Goal: Navigation & Orientation: Find specific page/section

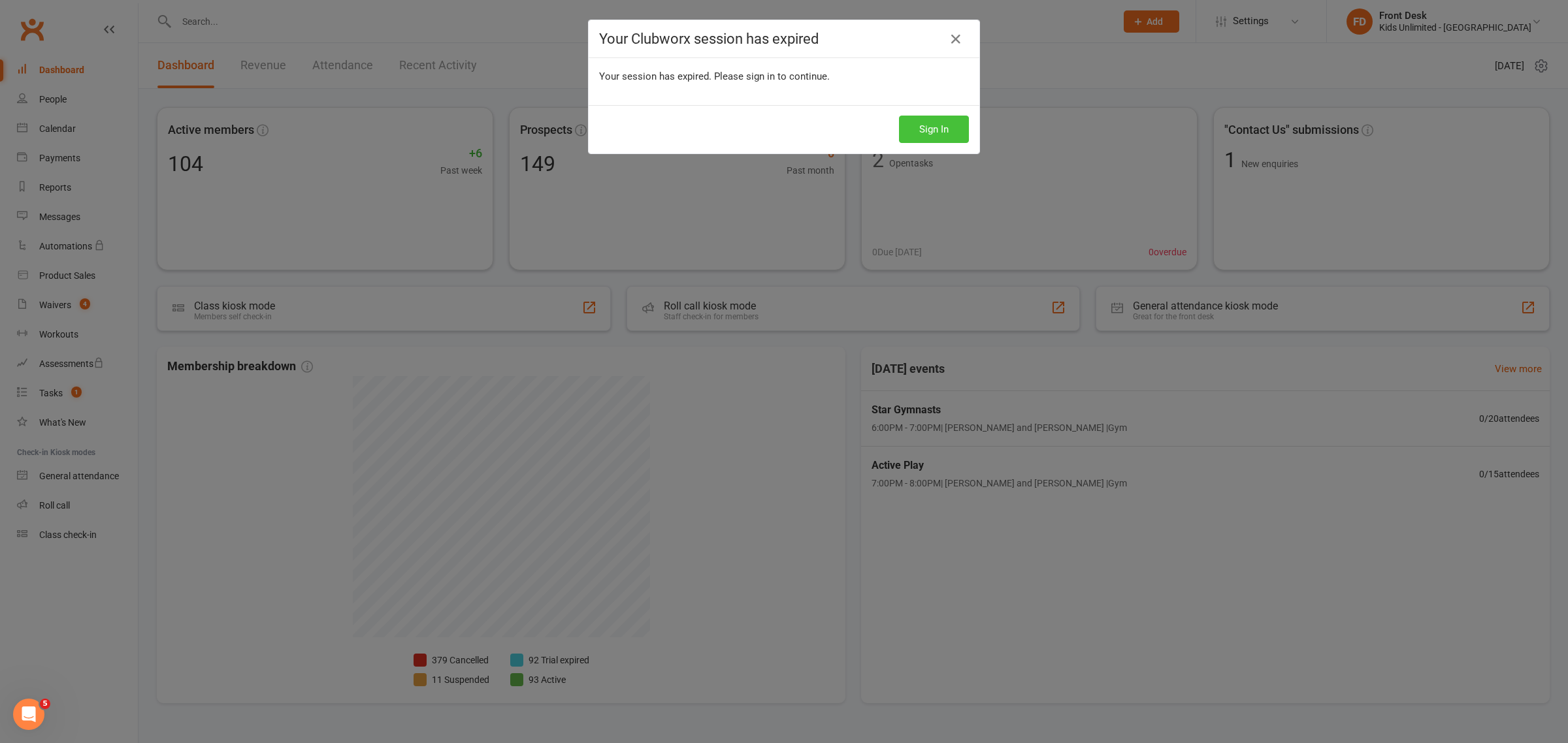
click at [936, 129] on button "Sign In" at bounding box center [934, 130] width 70 height 27
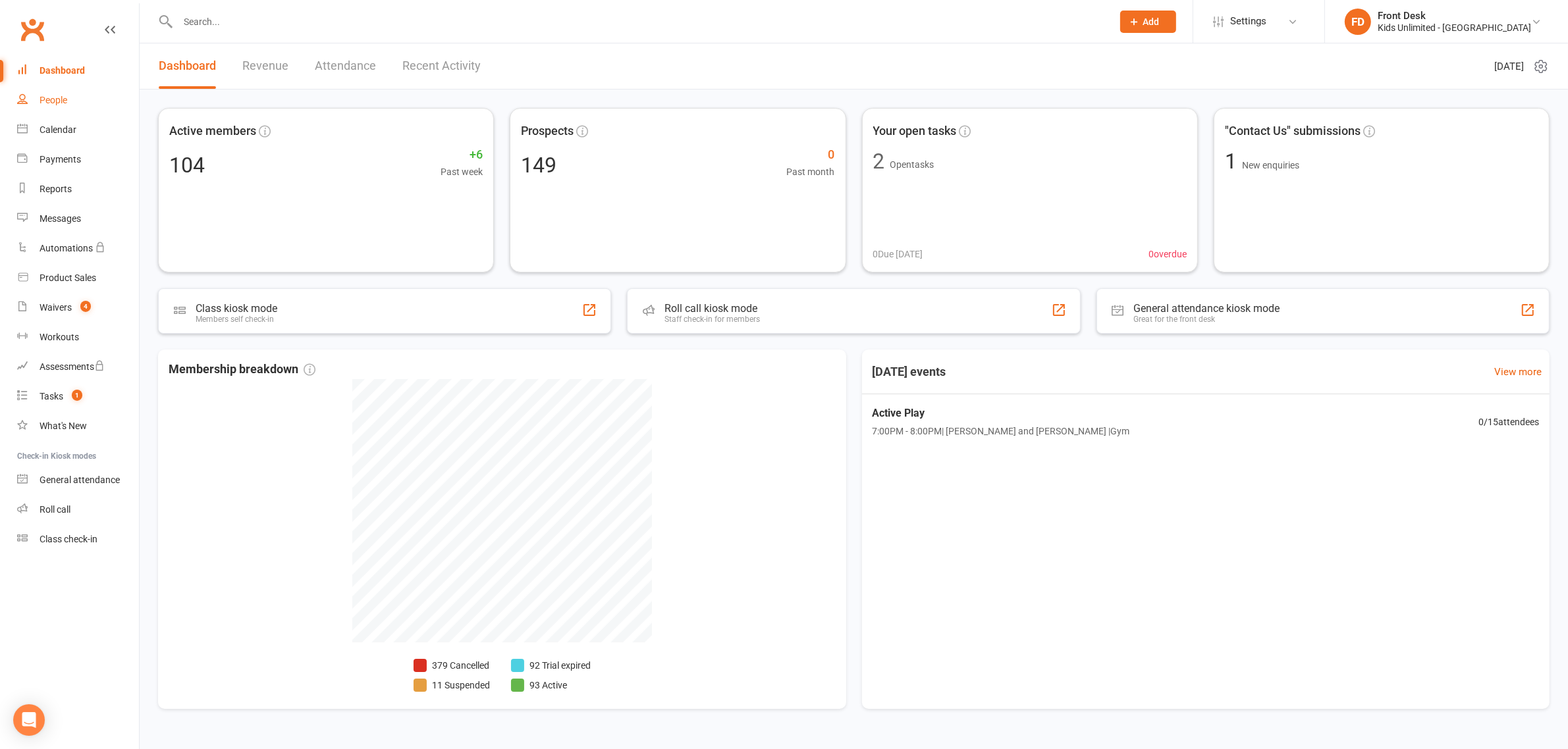
click at [69, 103] on link "People" at bounding box center [78, 100] width 122 height 30
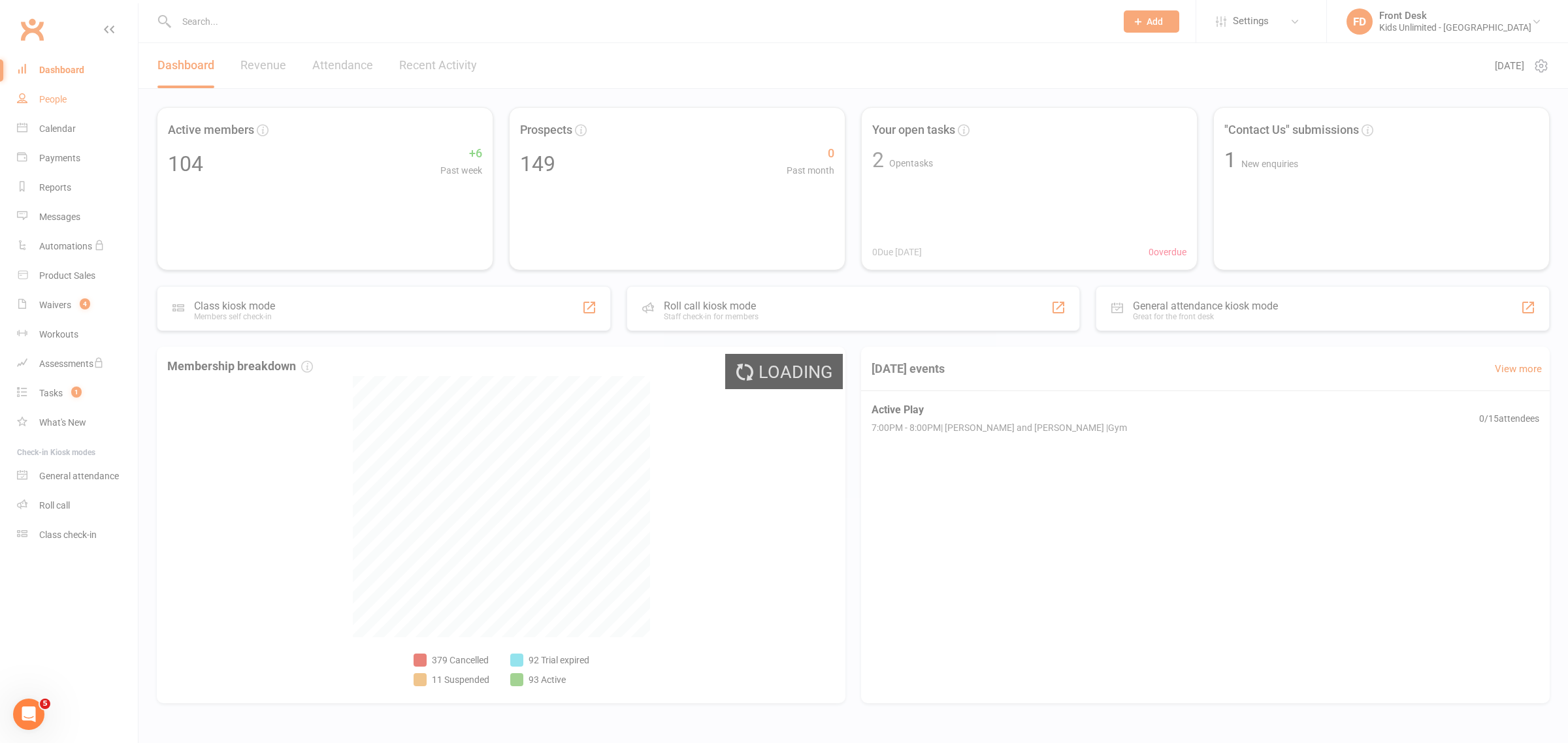
select select "100"
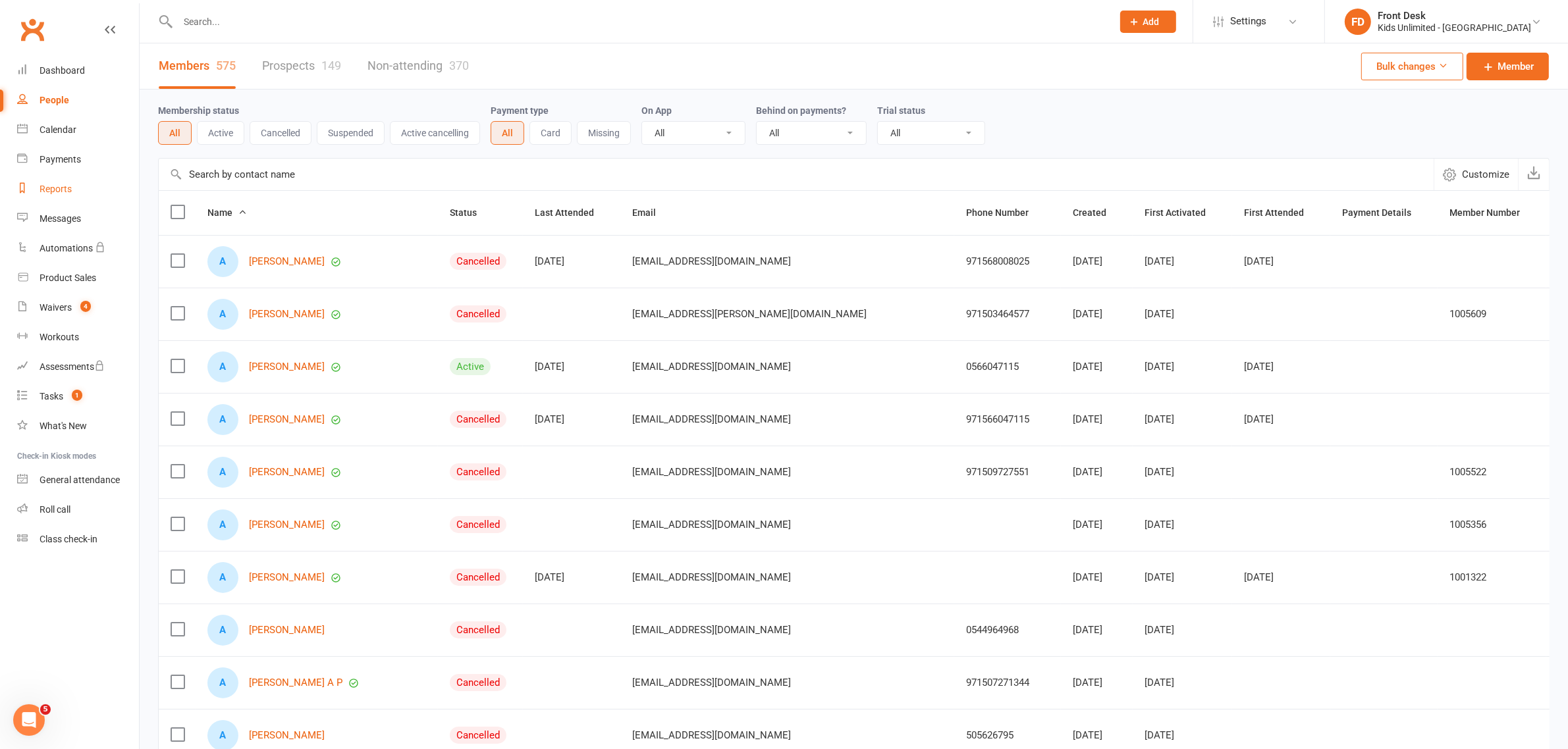
click at [57, 184] on div "Reports" at bounding box center [56, 190] width 33 height 11
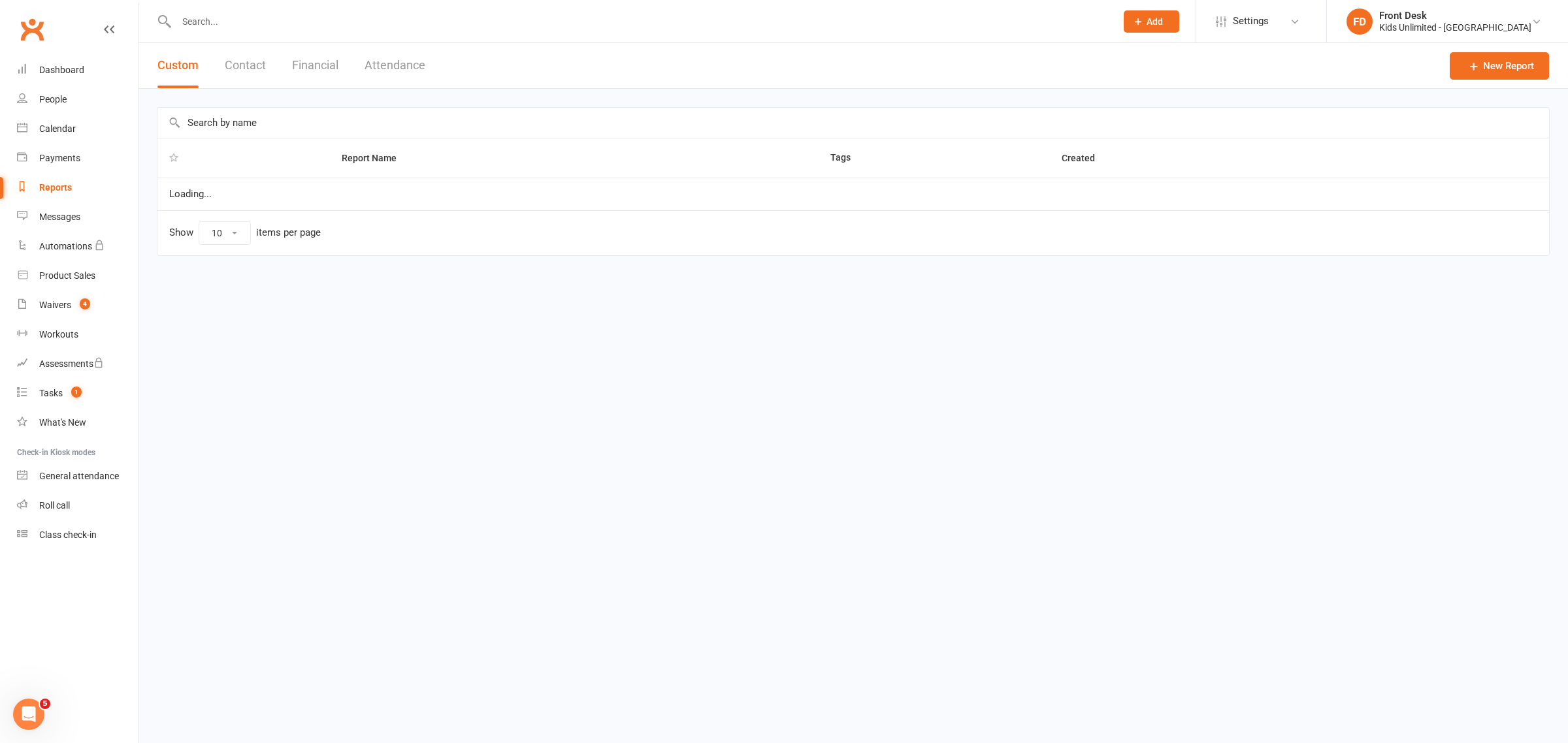
select select "100"
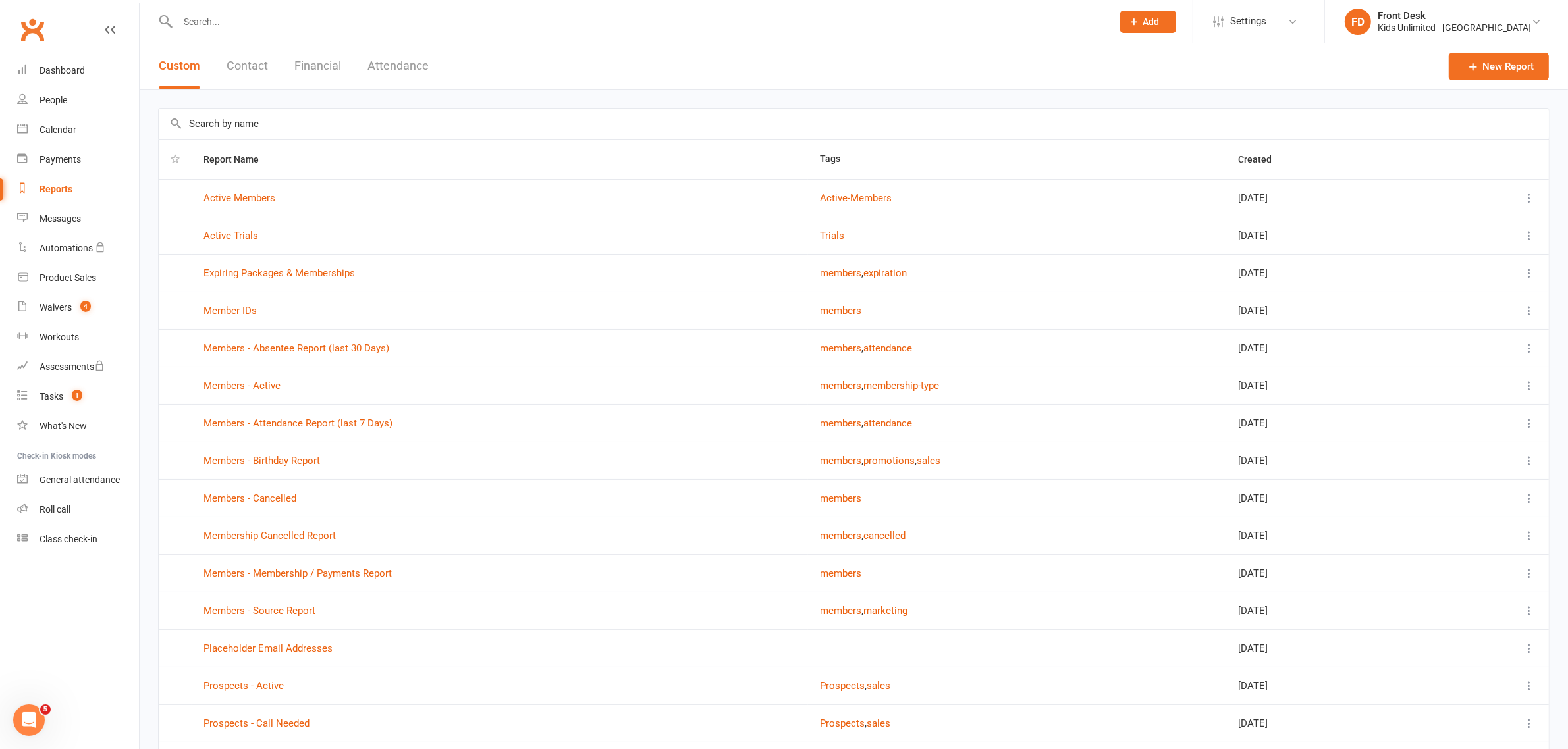
click at [381, 69] on button "Attendance" at bounding box center [398, 66] width 62 height 45
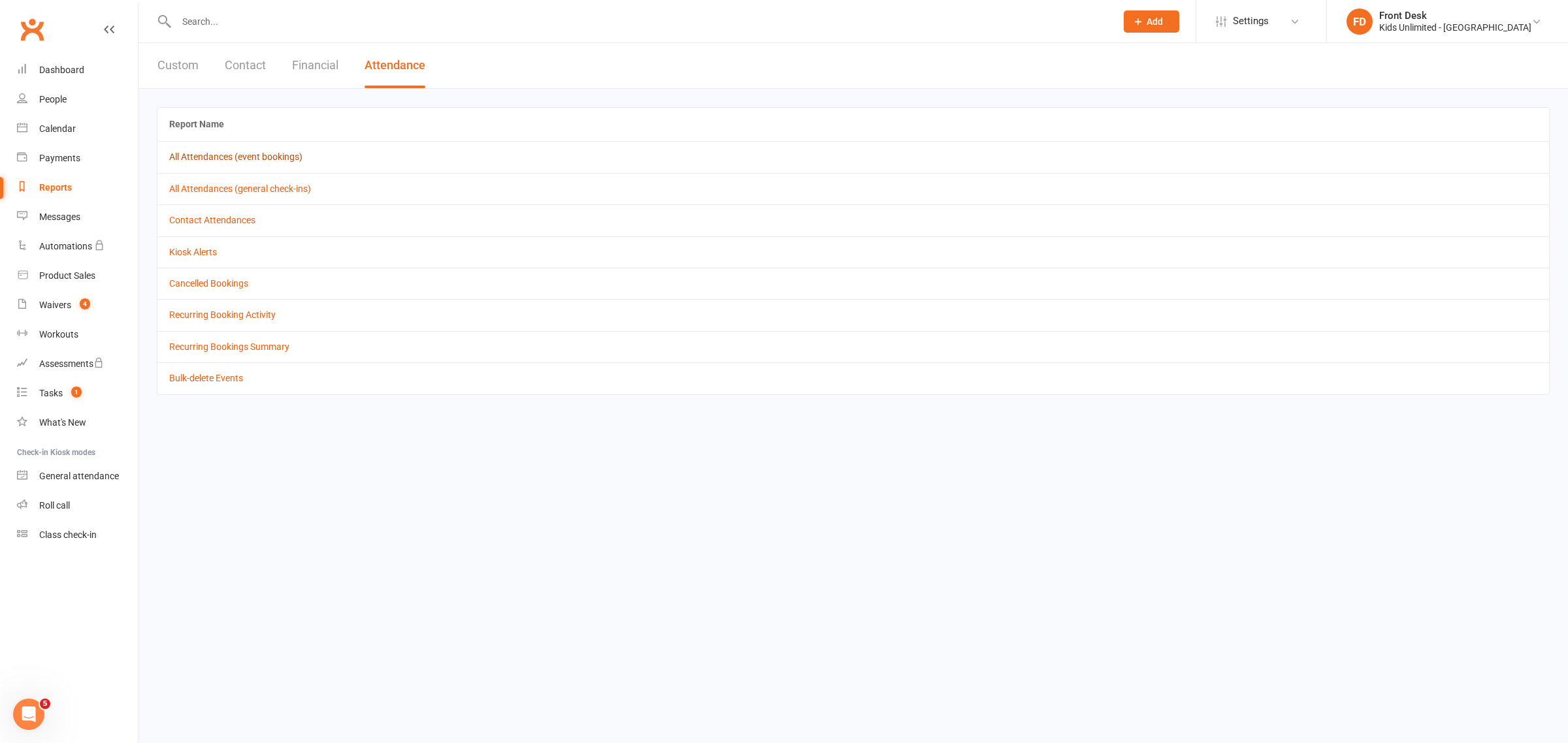
click at [207, 161] on link "All Attendances (event bookings)" at bounding box center [236, 157] width 133 height 11
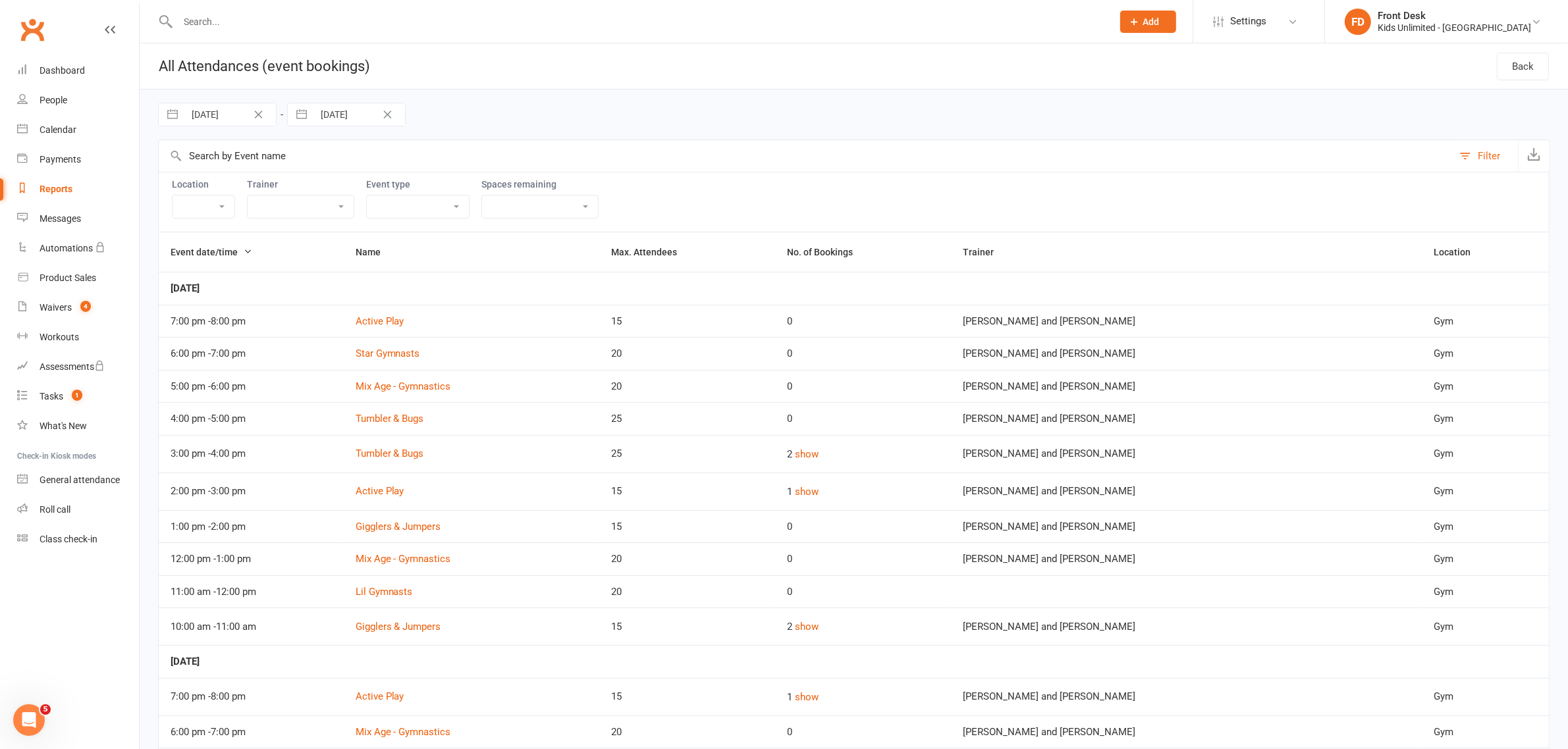
click at [50, 188] on div "Reports" at bounding box center [56, 190] width 33 height 11
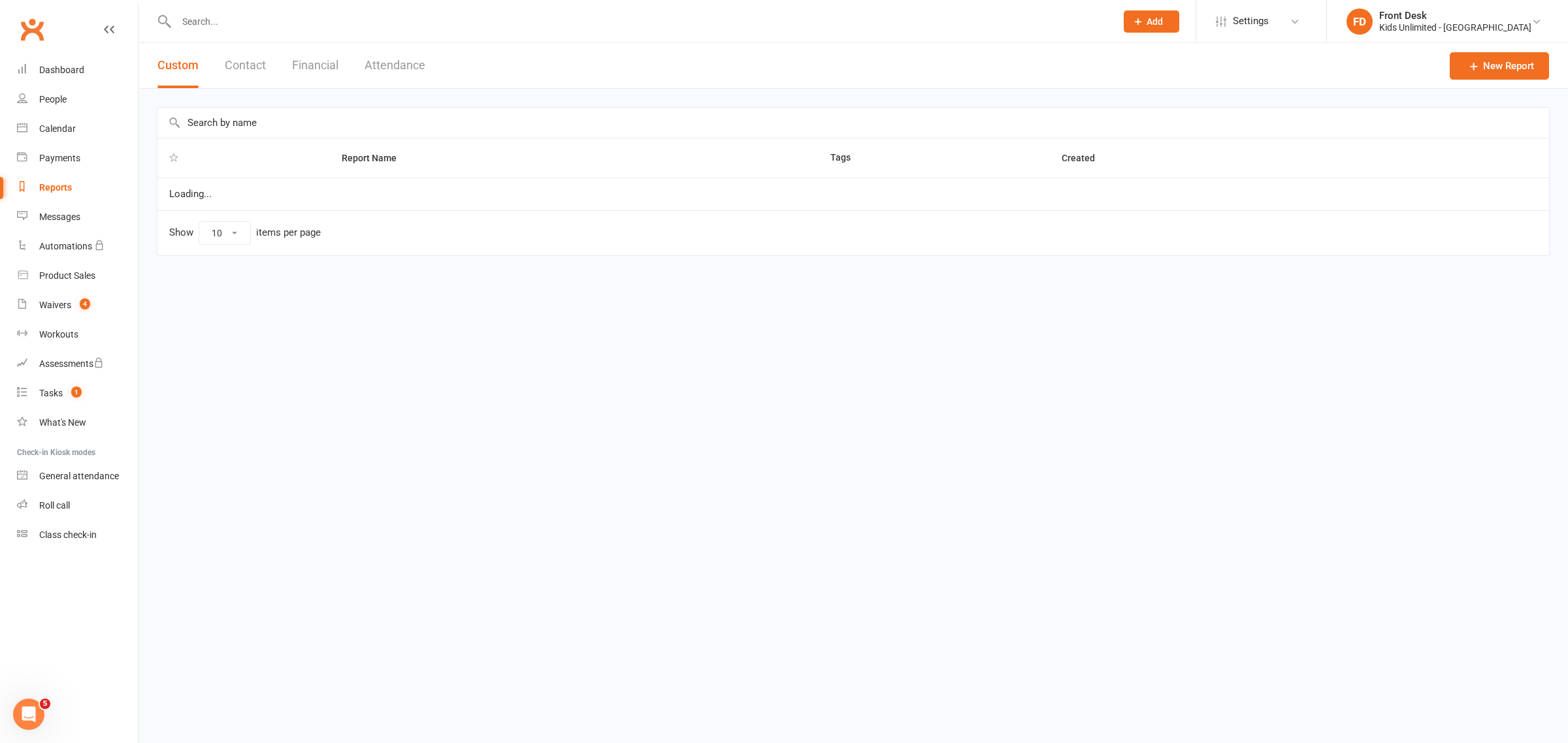
select select "100"
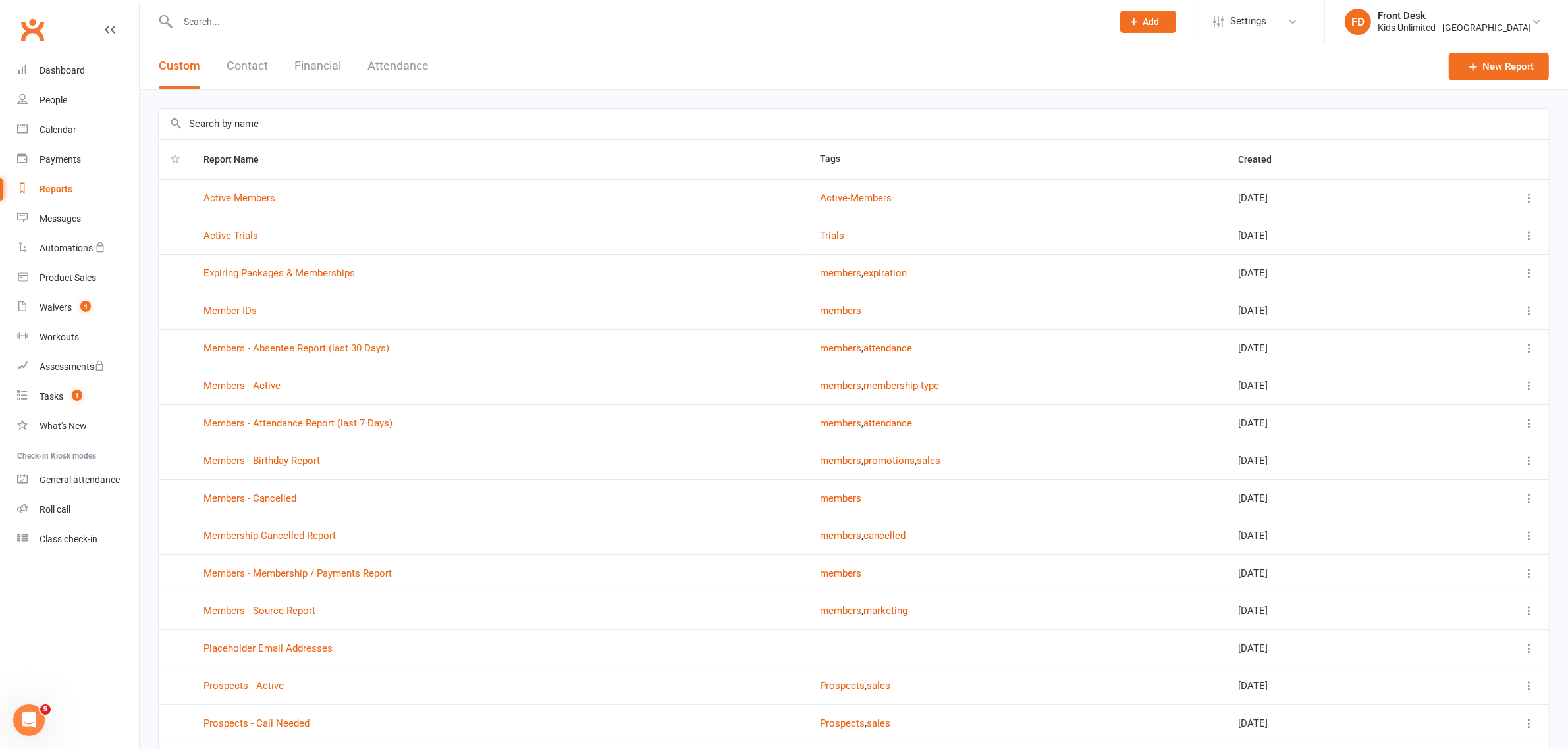
click at [335, 63] on button "Financial" at bounding box center [318, 66] width 47 height 45
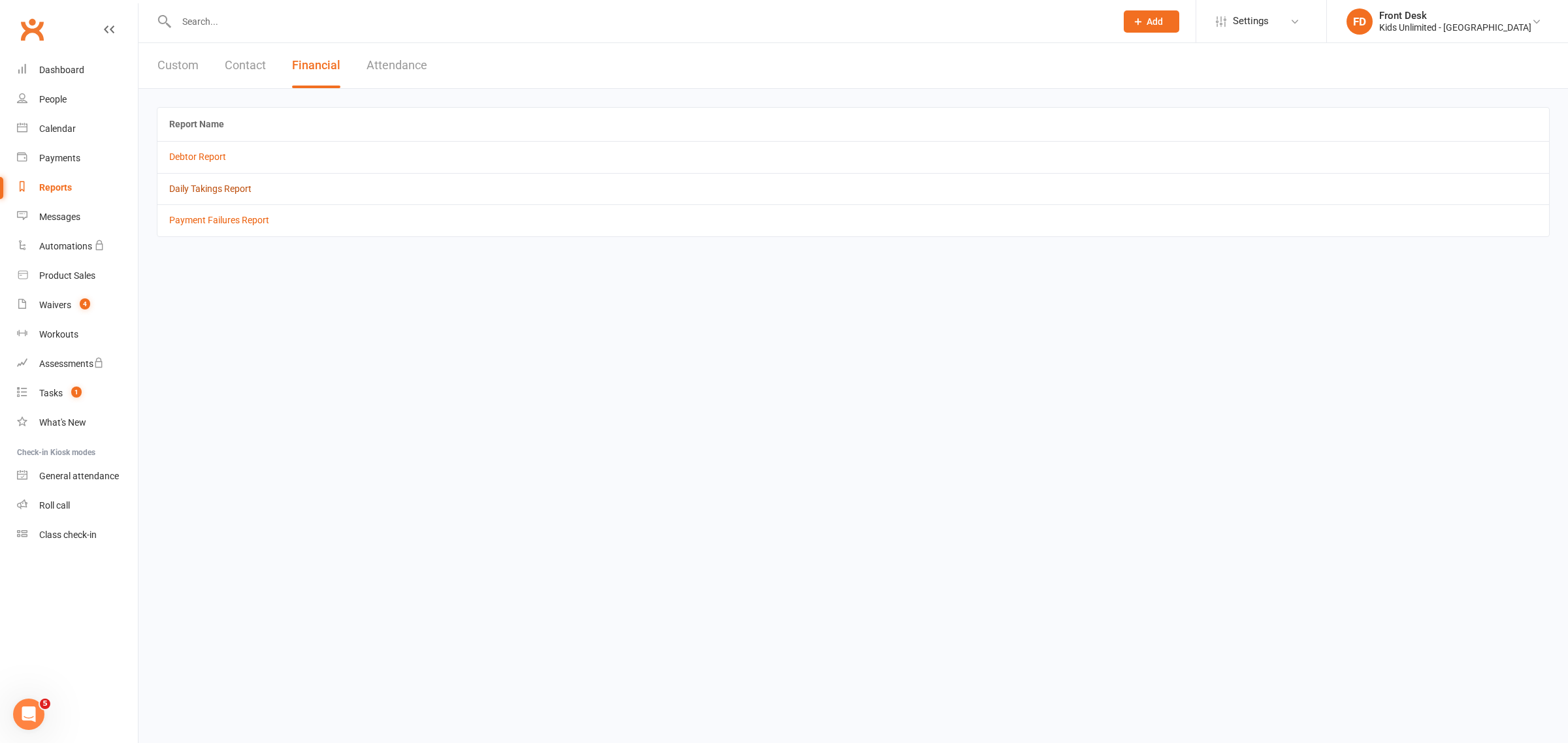
click at [216, 188] on link "Daily Takings Report" at bounding box center [210, 189] width 82 height 11
